Goal: Find specific page/section: Find specific page/section

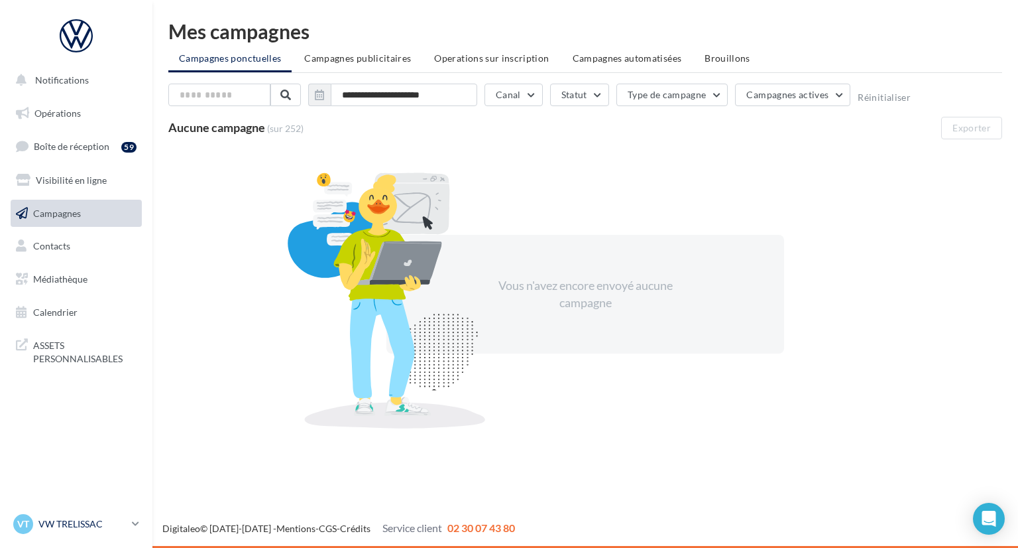
click at [127, 522] on link "VT VW TRELISSAC vw-tre-pau" at bounding box center [76, 523] width 131 height 25
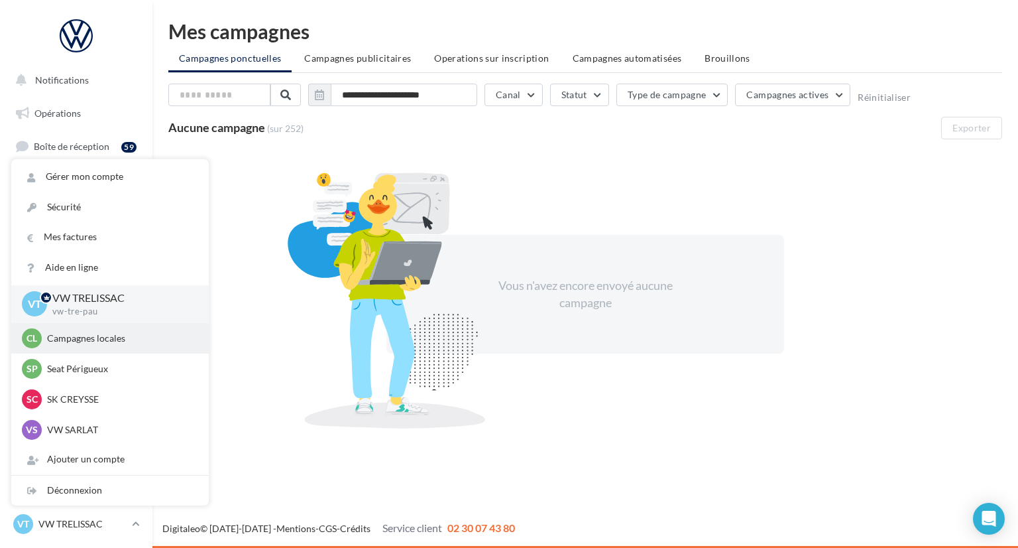
click at [115, 330] on div "Cl Campagnes locales audijl" at bounding box center [110, 338] width 176 height 20
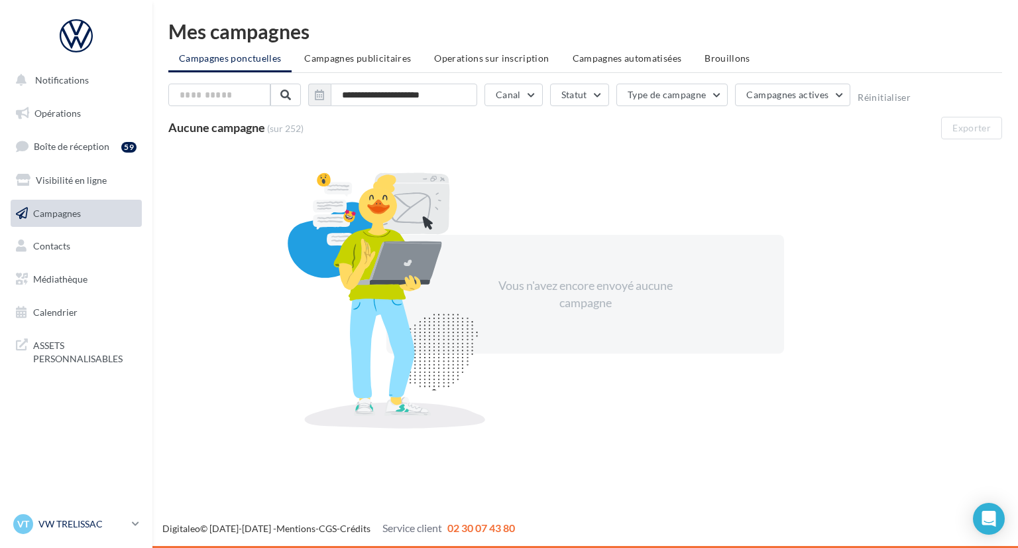
click at [136, 521] on icon at bounding box center [135, 523] width 7 height 11
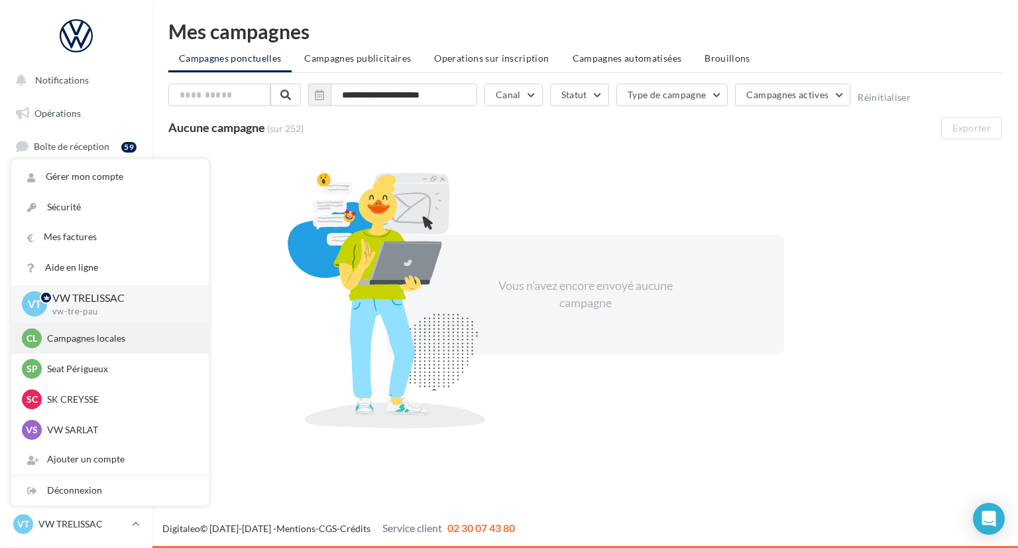
click at [135, 343] on p "Campagnes locales" at bounding box center [120, 338] width 146 height 13
